Goal: Check status: Check status

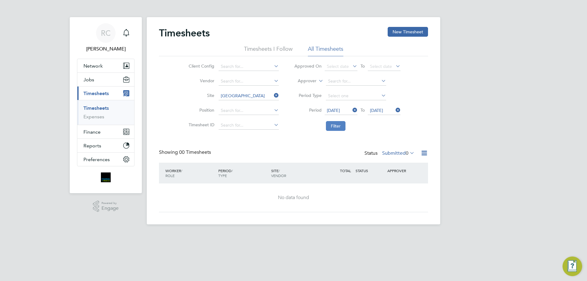
click at [339, 129] on button "Filter" at bounding box center [336, 126] width 20 height 10
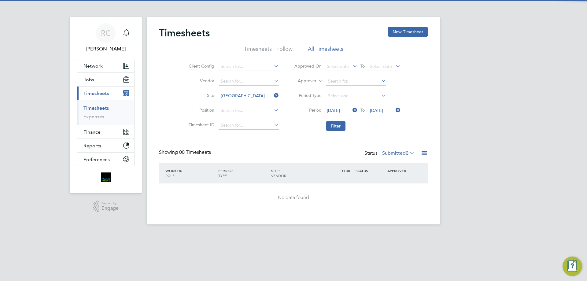
click at [404, 153] on label "Submitted 0" at bounding box center [398, 153] width 32 height 6
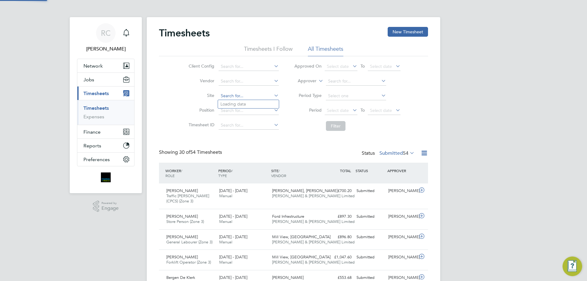
click at [232, 98] on input at bounding box center [249, 96] width 60 height 9
click at [240, 105] on li "[GEOGRAPHIC_DATA]" at bounding box center [248, 104] width 61 height 8
type input "[GEOGRAPHIC_DATA]"
click at [341, 109] on span "Select date" at bounding box center [338, 111] width 22 height 6
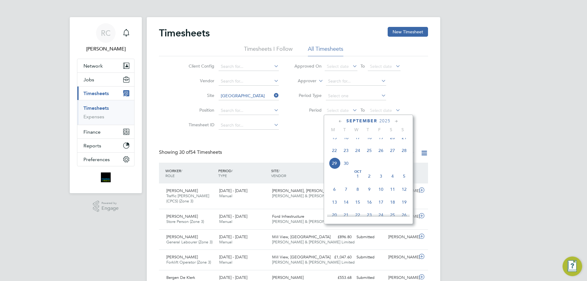
click at [334, 156] on span "22" at bounding box center [335, 151] width 12 height 12
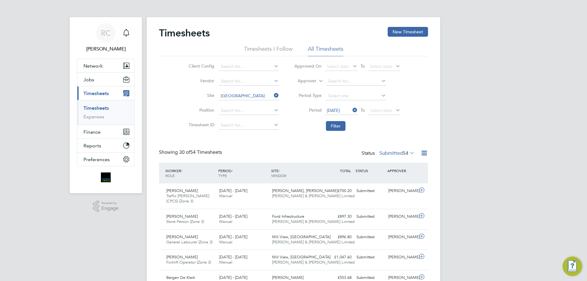
click at [394, 109] on icon at bounding box center [394, 110] width 0 height 9
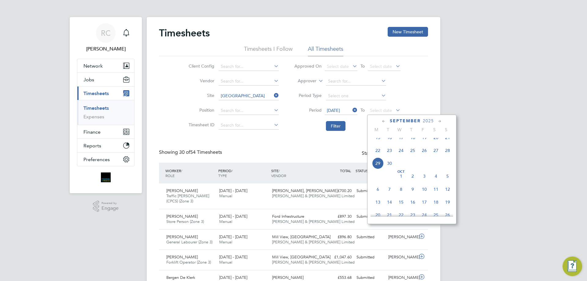
click at [447, 156] on span "28" at bounding box center [448, 151] width 12 height 12
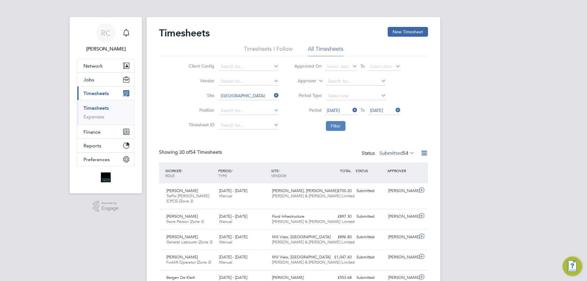
click at [342, 126] on button "Filter" at bounding box center [336, 126] width 20 height 10
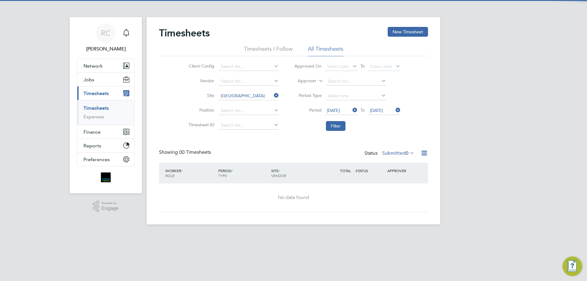
click at [384, 152] on label "Submitted 0" at bounding box center [398, 153] width 32 height 6
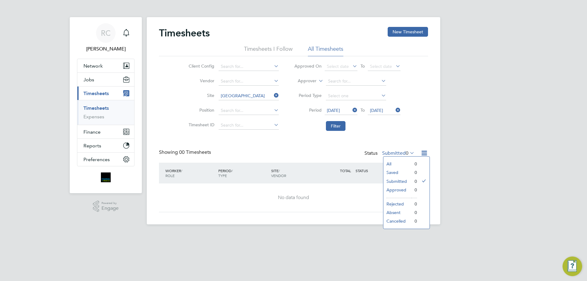
click at [478, 160] on div "RC [PERSON_NAME] Notifications Applications: Network Team Members Businesses Si…" at bounding box center [293, 117] width 587 height 234
